Goal: Information Seeking & Learning: Learn about a topic

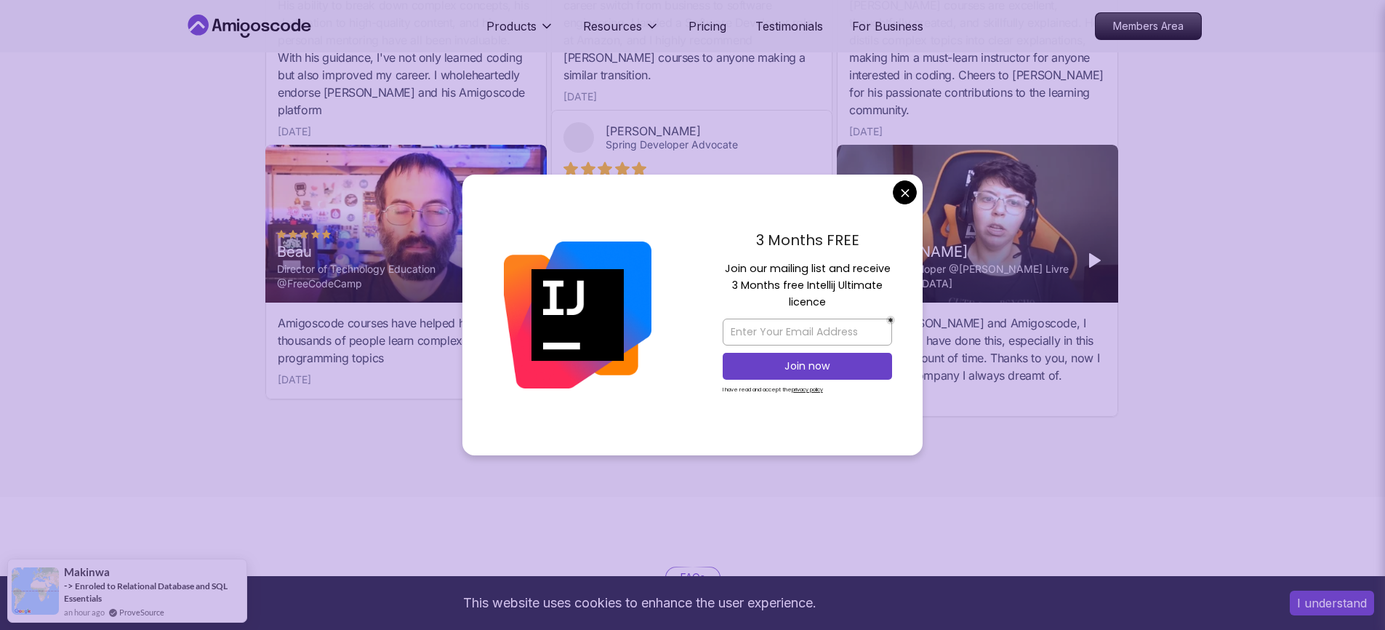
scroll to position [5155, 0]
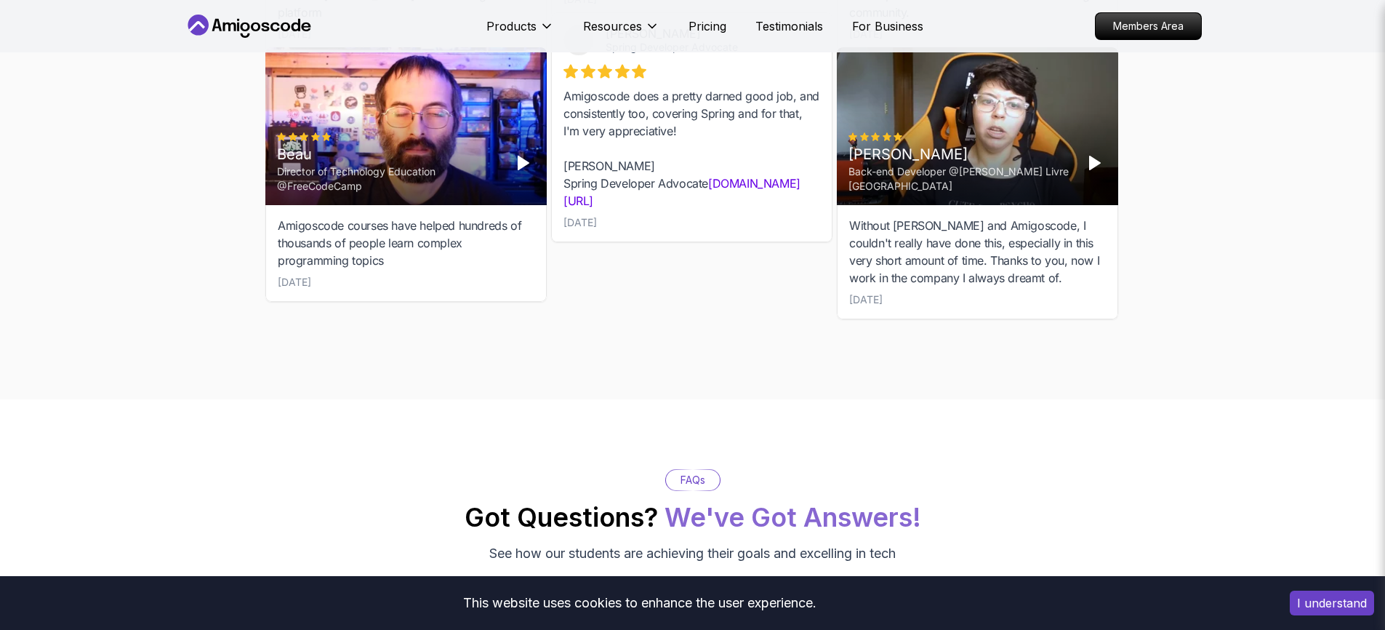
scroll to position [6229, 0]
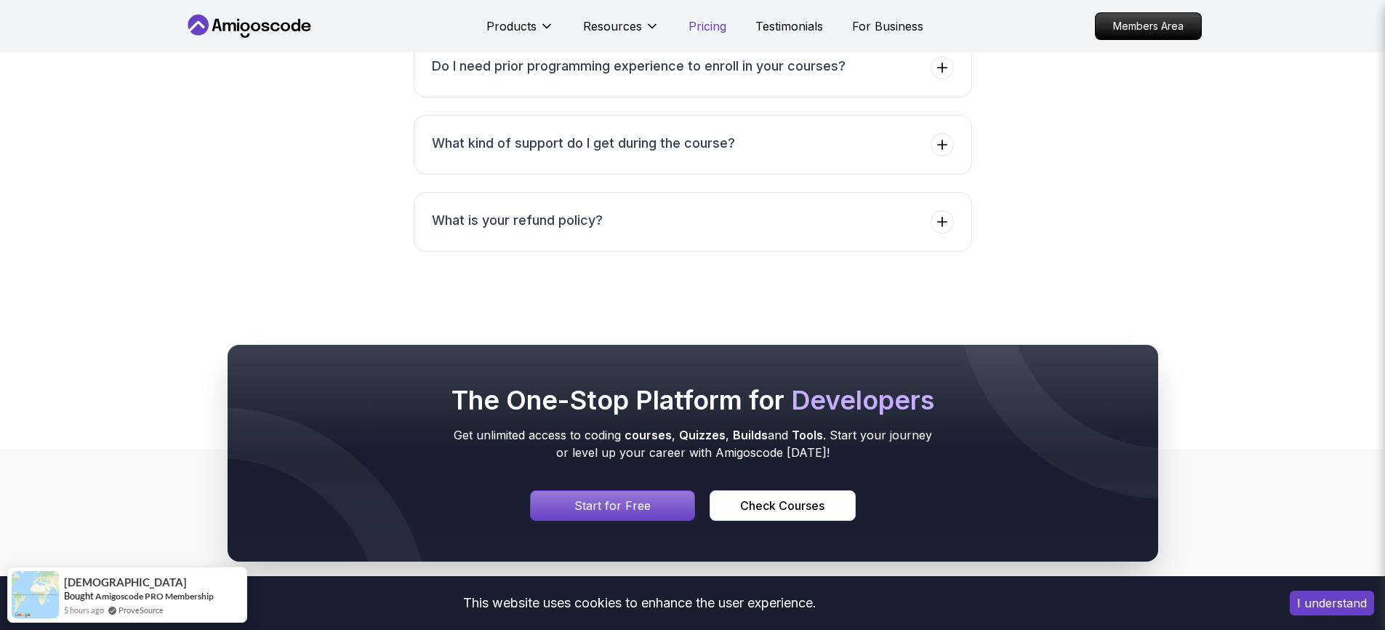
click at [689, 35] on p "Pricing" at bounding box center [708, 25] width 38 height 17
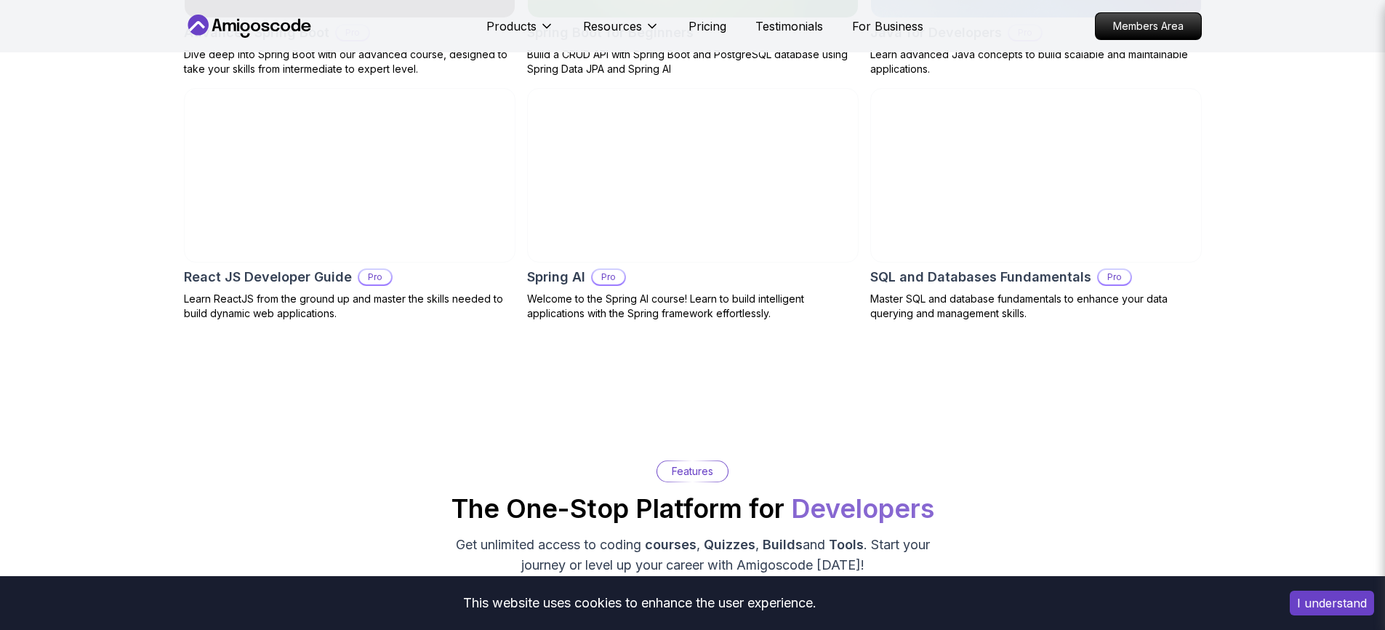
scroll to position [1794, 0]
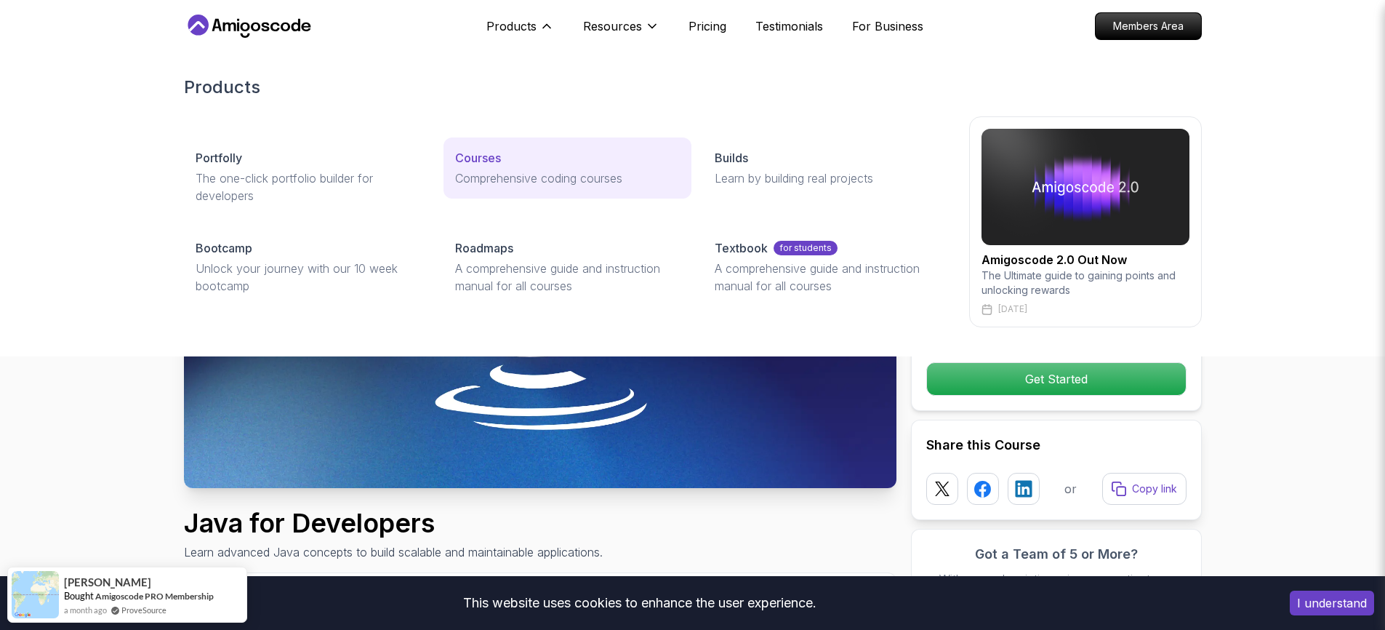
click at [517, 187] on p "Comprehensive coding courses" at bounding box center [567, 177] width 225 height 17
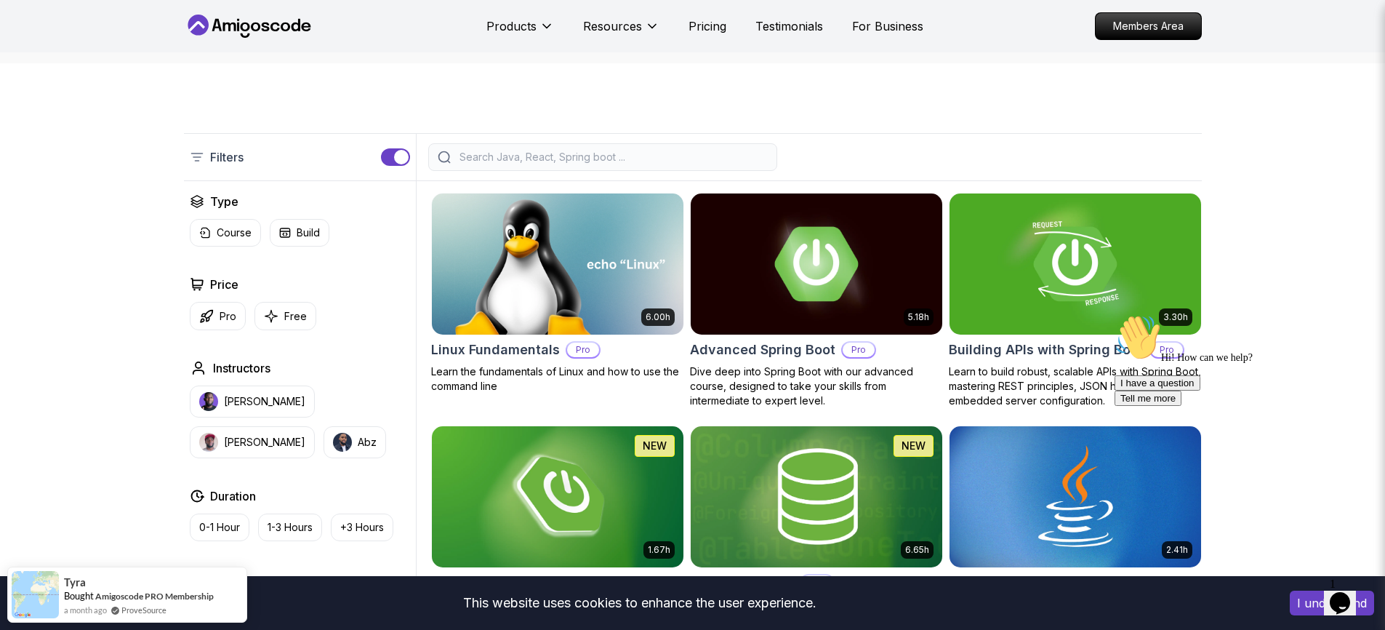
scroll to position [268, 0]
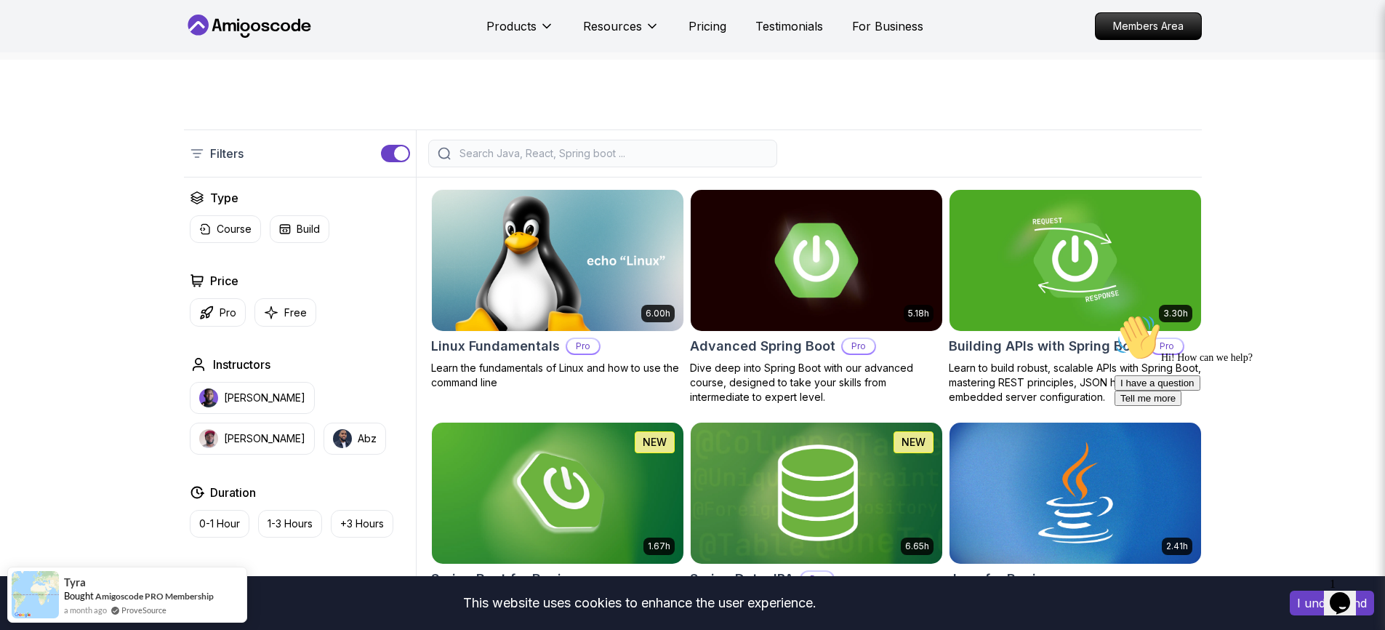
click at [559, 161] on input "search" at bounding box center [612, 153] width 311 height 15
type input "u"
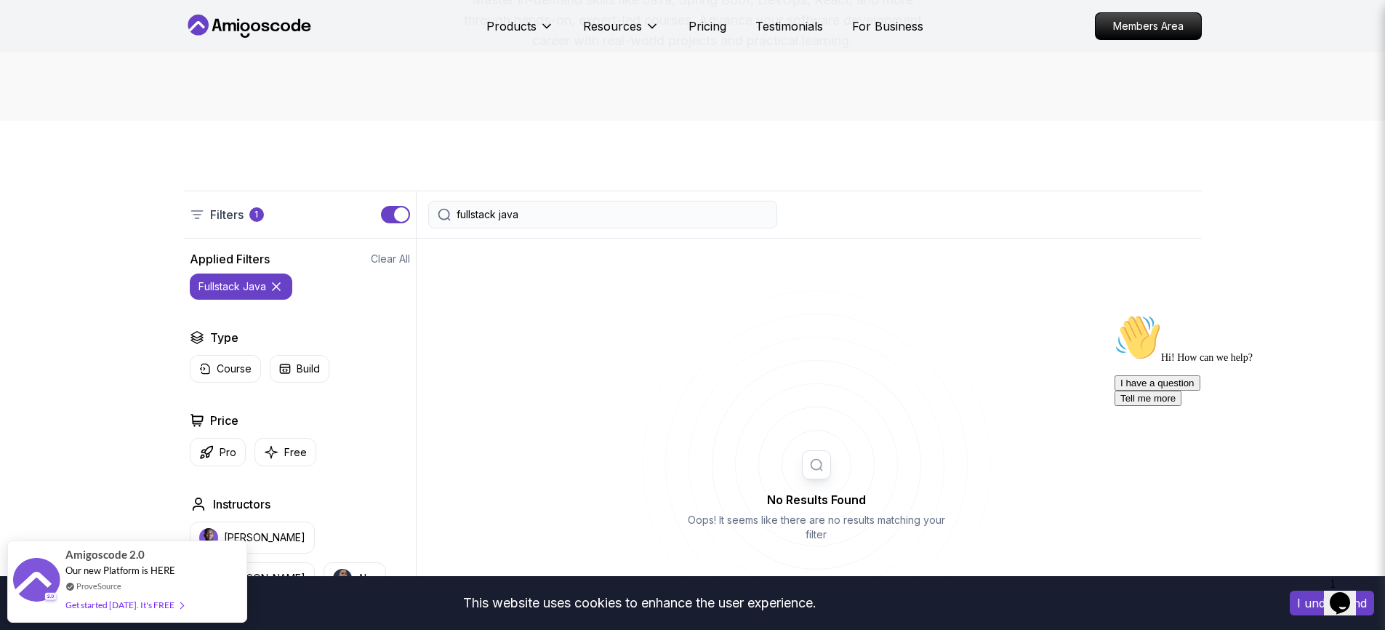
scroll to position [197, 0]
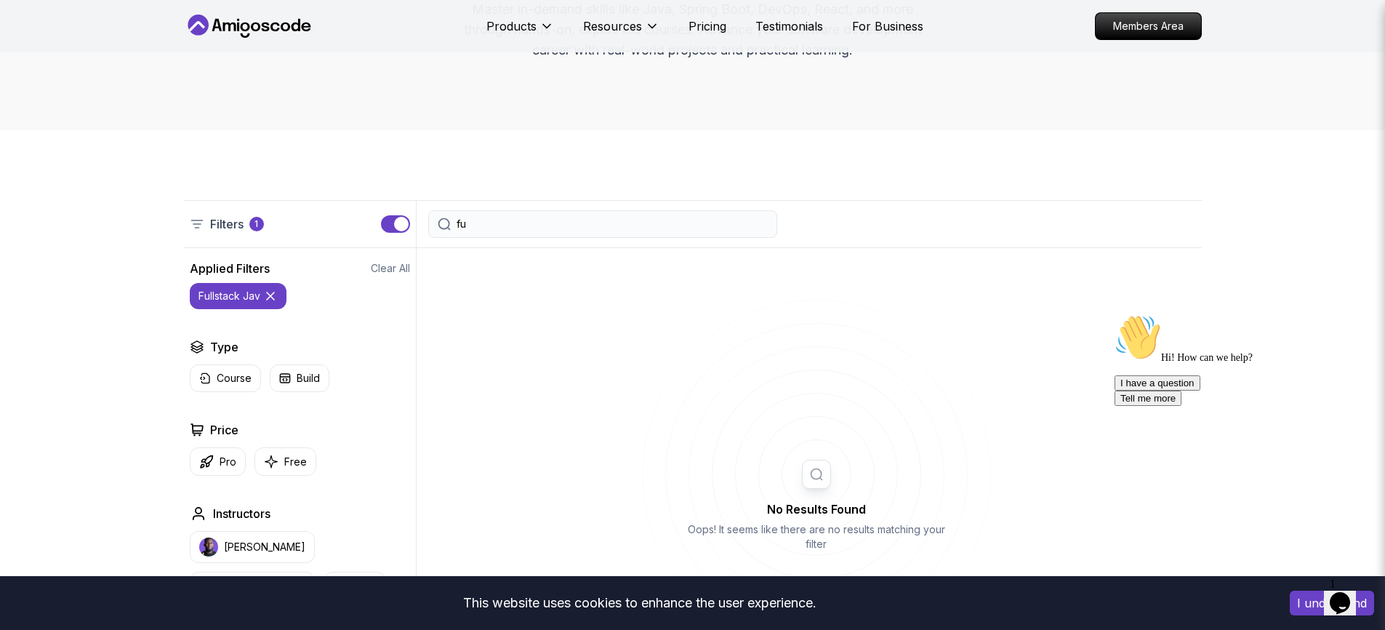
type input "f"
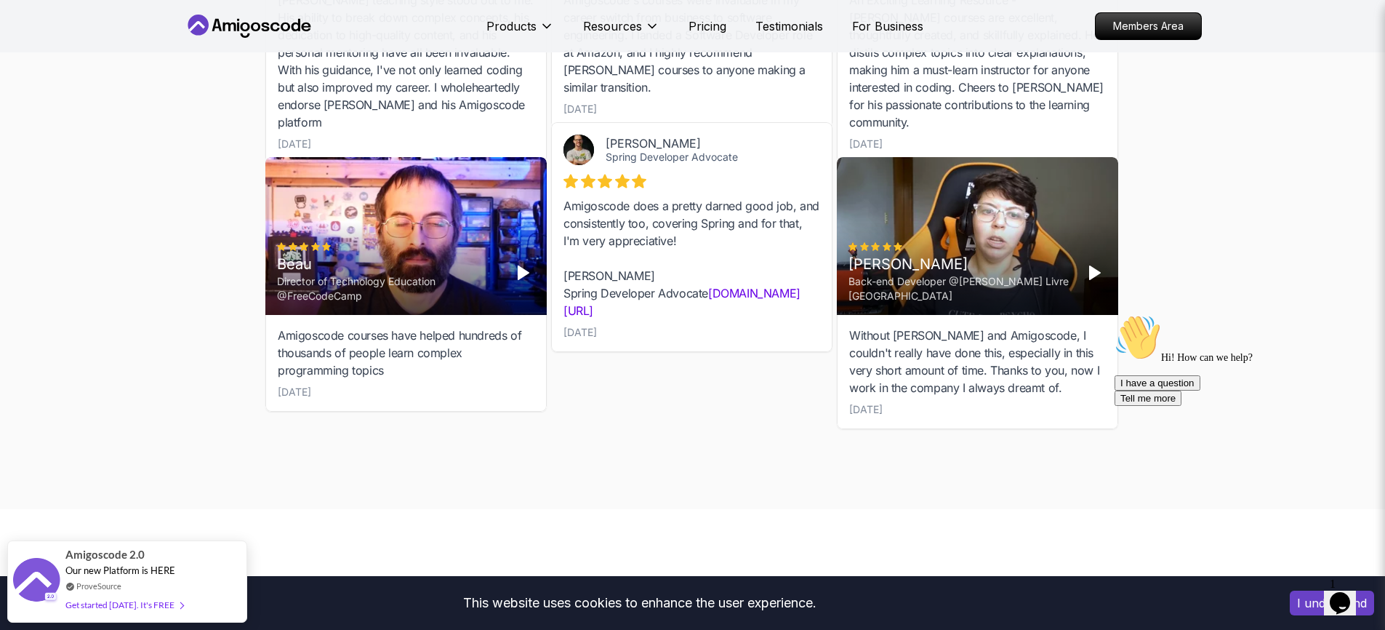
scroll to position [2726, 0]
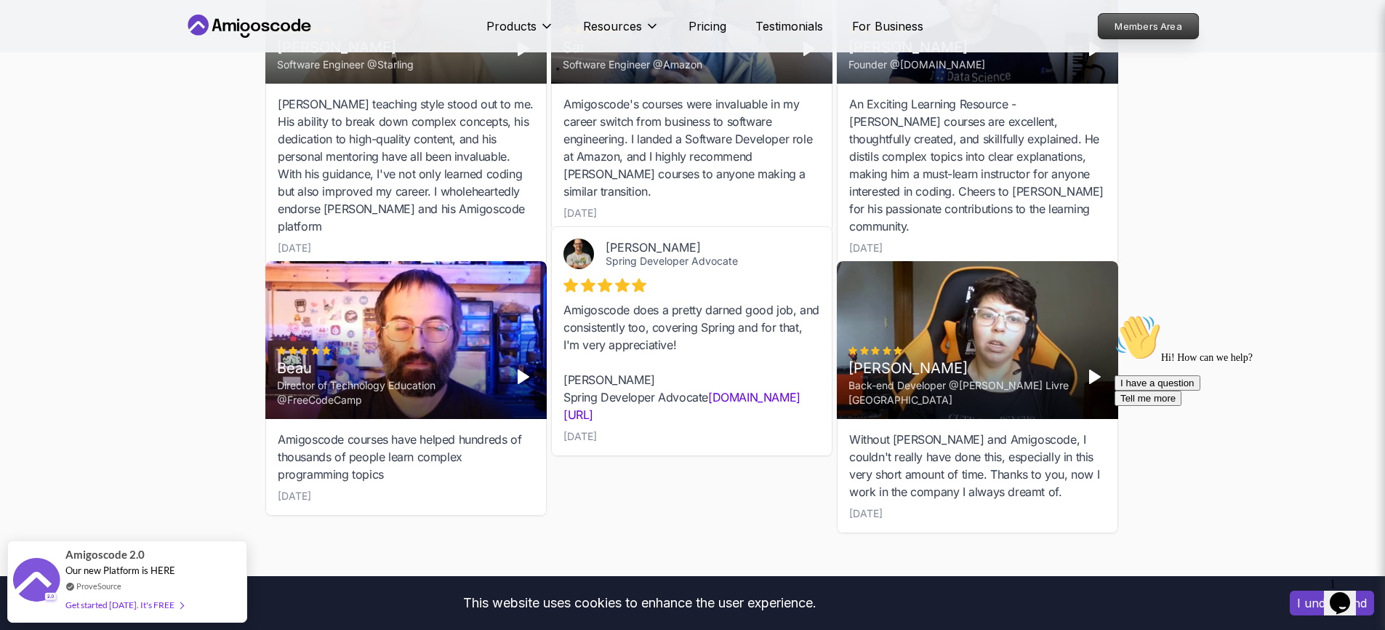
type input "java"
click at [1119, 31] on p "Members Area" at bounding box center [1148, 26] width 100 height 25
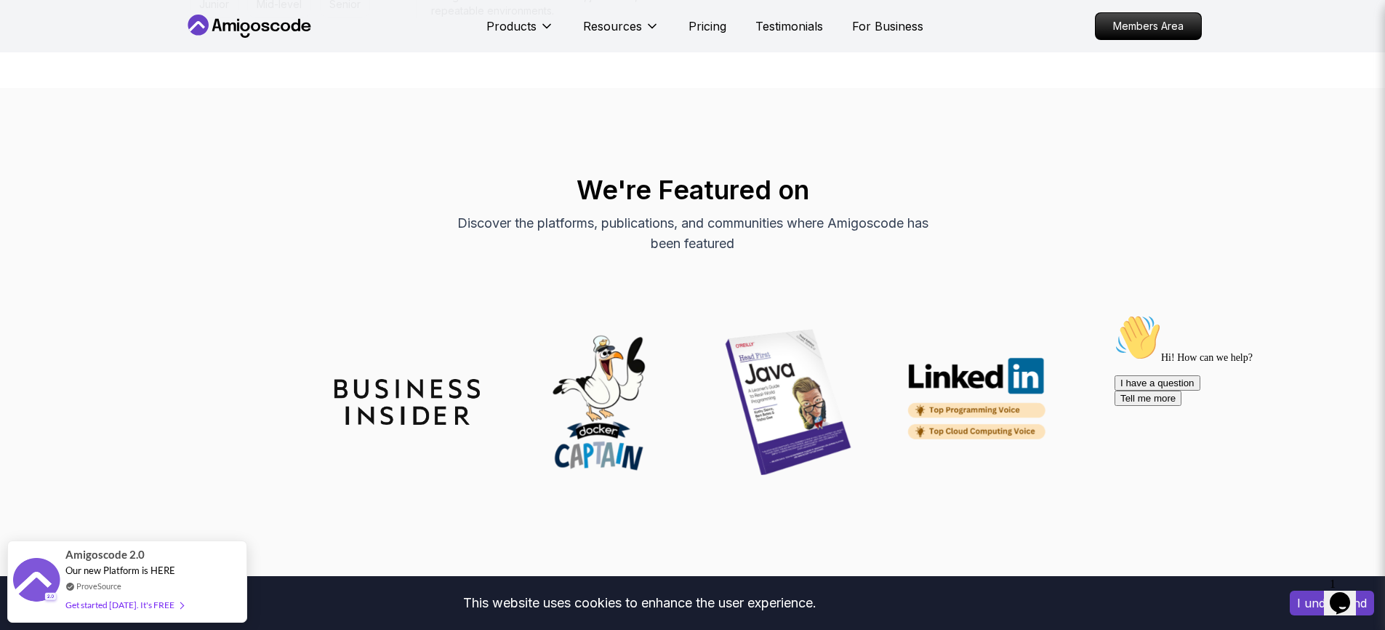
scroll to position [1891, 0]
